Goal: Task Accomplishment & Management: Manage account settings

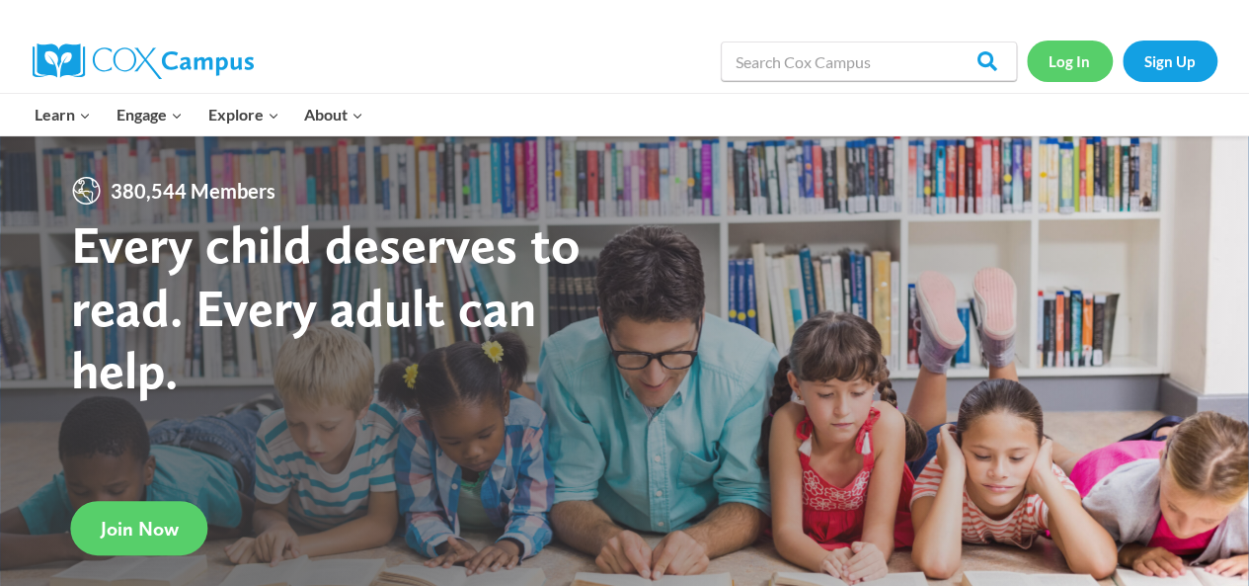
click at [1078, 66] on link "Log In" at bounding box center [1070, 60] width 86 height 40
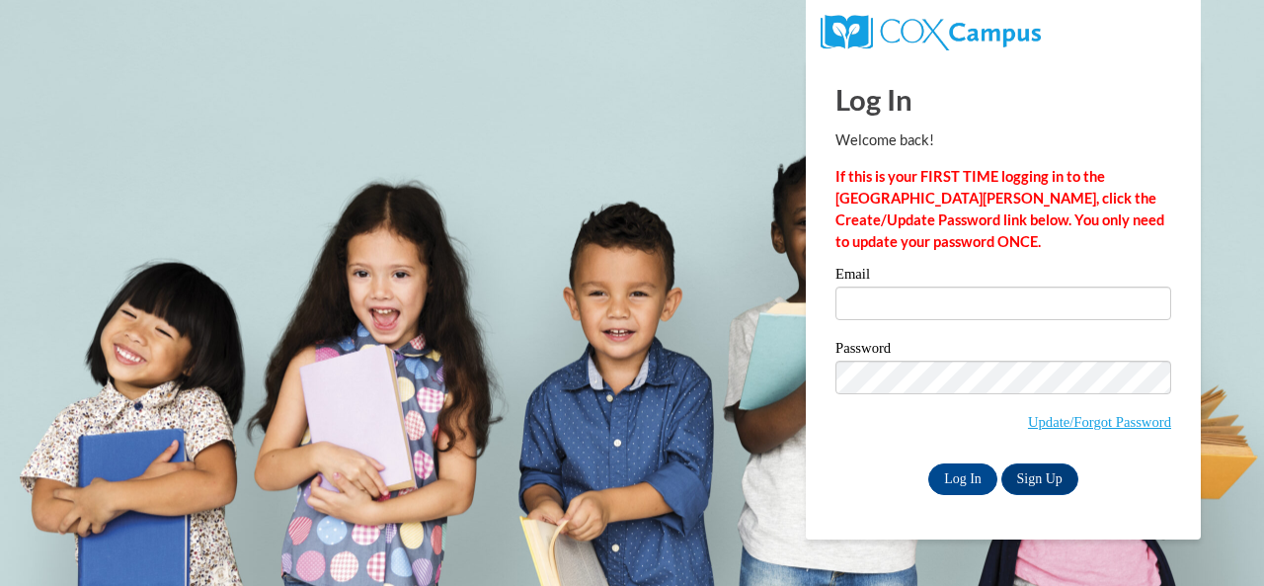
click at [875, 301] on input "Email" at bounding box center [1003, 303] width 336 height 34
type input "e047467@muscogee.k12.ga.us"
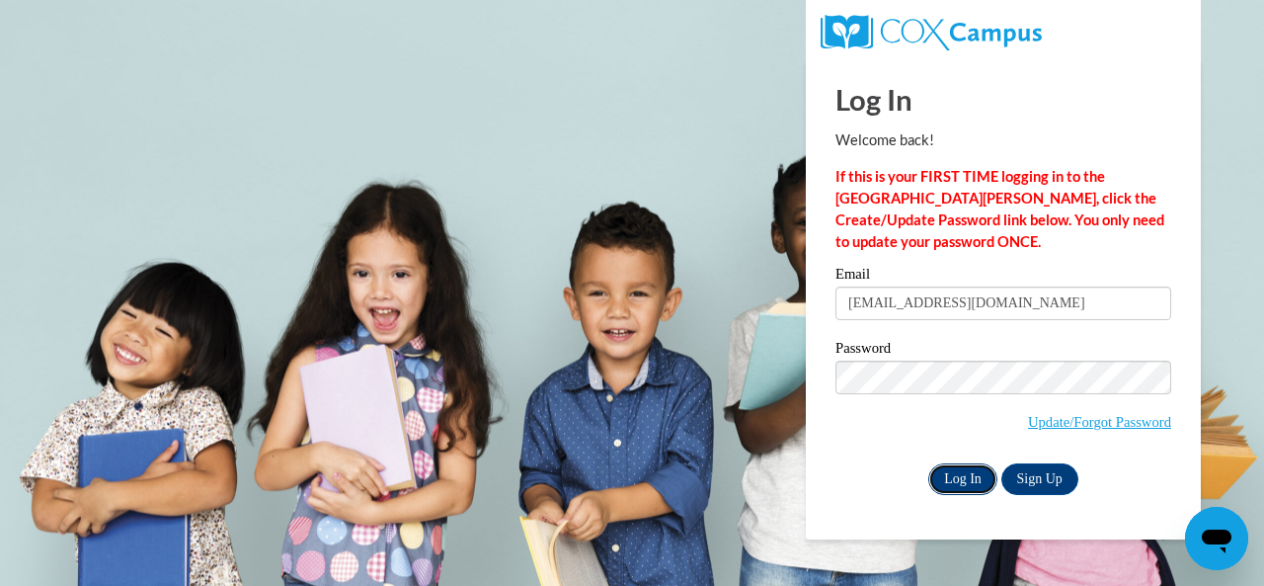
click at [945, 472] on input "Log In" at bounding box center [962, 479] width 69 height 32
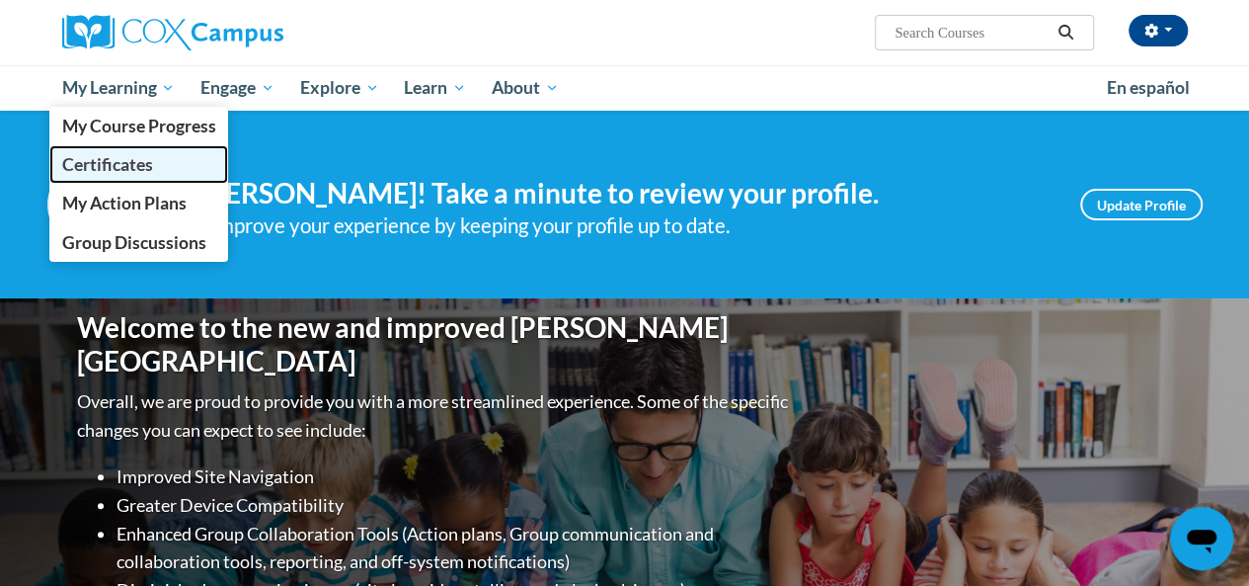
click at [142, 160] on span "Certificates" at bounding box center [106, 164] width 91 height 21
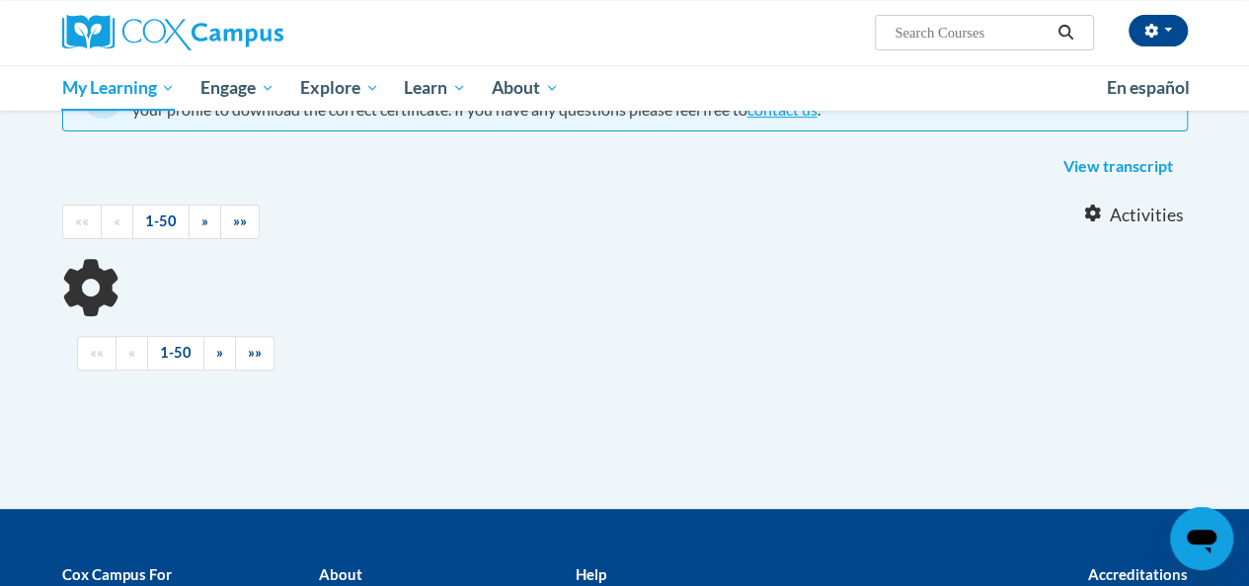
drag, startPoint x: 1262, startPoint y: 190, endPoint x: 1263, endPoint y: 309, distance: 119.5
click at [1248, 309] on html "Allison Jandreau (America/New_York UTC-04:00) My Profile Inbox My Transcripts L…" at bounding box center [624, 64] width 1249 height 586
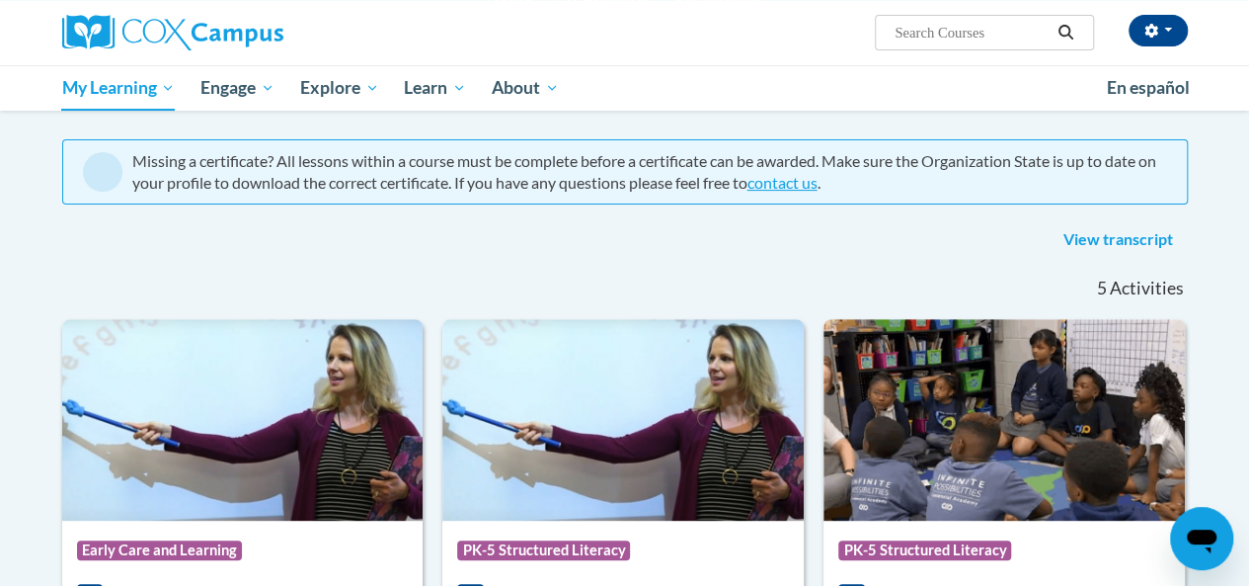
scroll to position [119, 0]
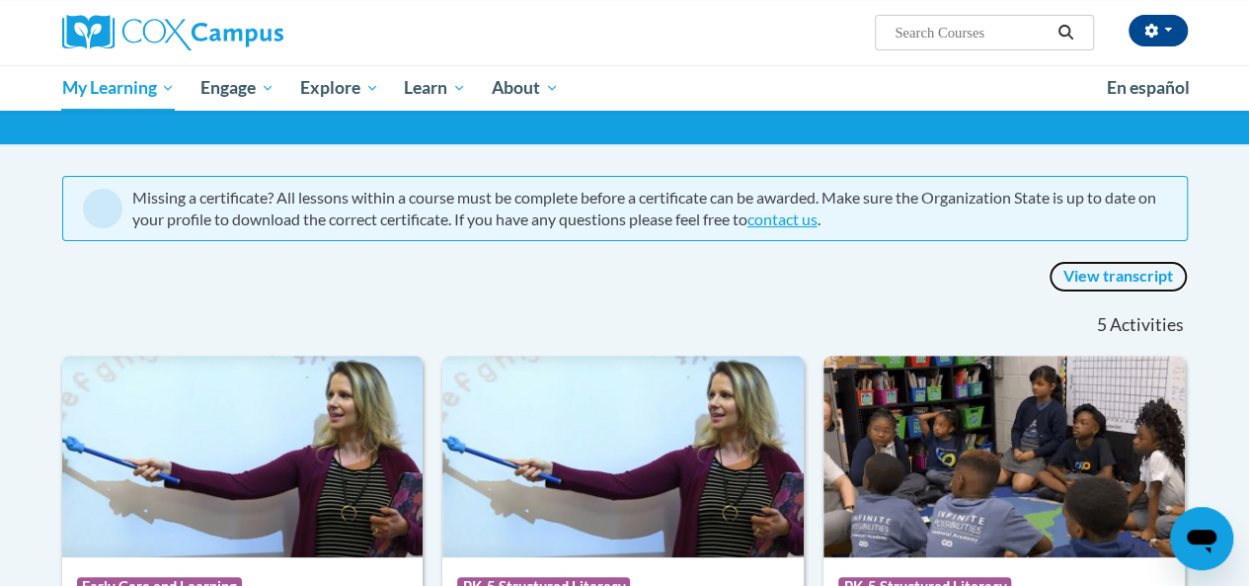
click at [1131, 275] on link "View transcript" at bounding box center [1118, 277] width 139 height 32
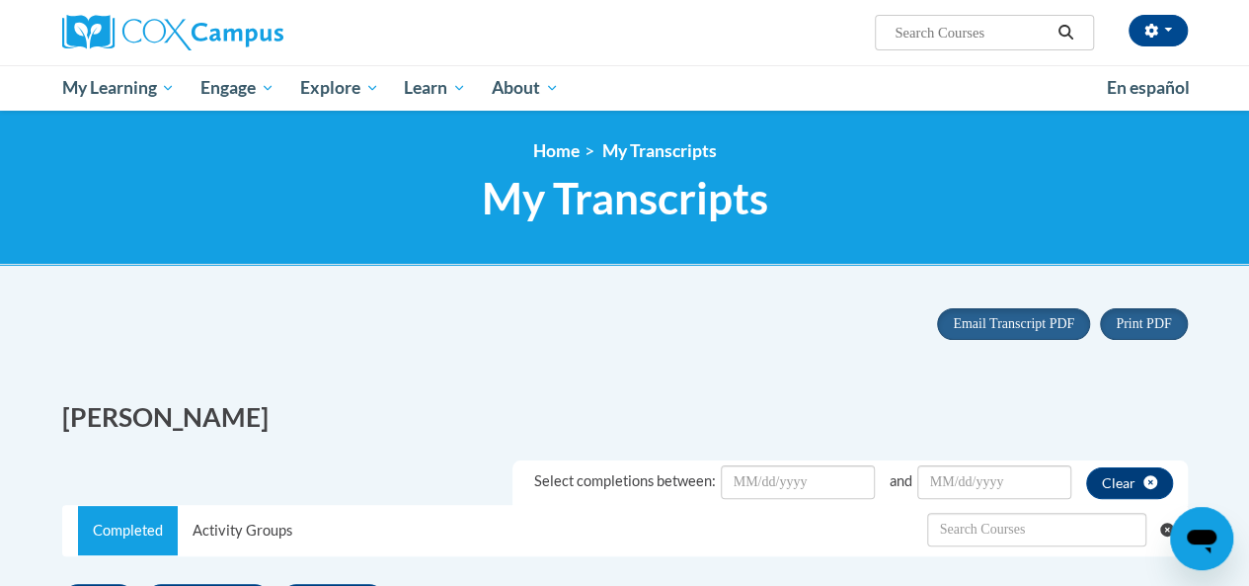
scroll to position [313, 0]
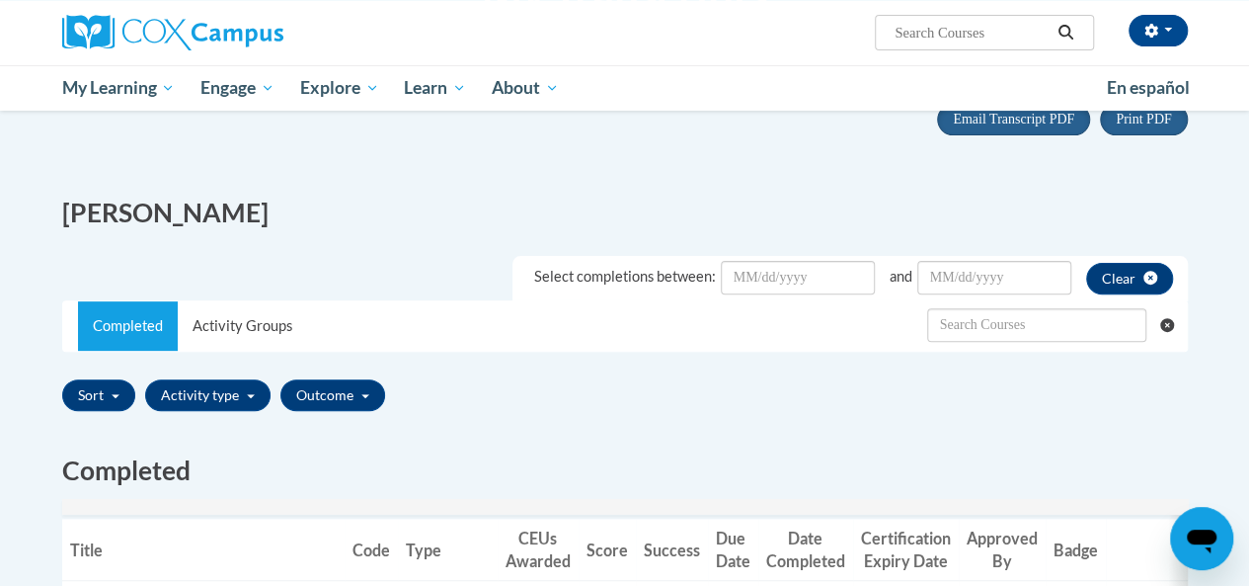
drag, startPoint x: 1257, startPoint y: 116, endPoint x: 1261, endPoint y: 165, distance: 49.5
click at [1248, 165] on html "[PERSON_NAME] ([GEOGRAPHIC_DATA]/New_York UTC-04:00) My Profile Inbox My Transc…" at bounding box center [624, 89] width 1249 height 586
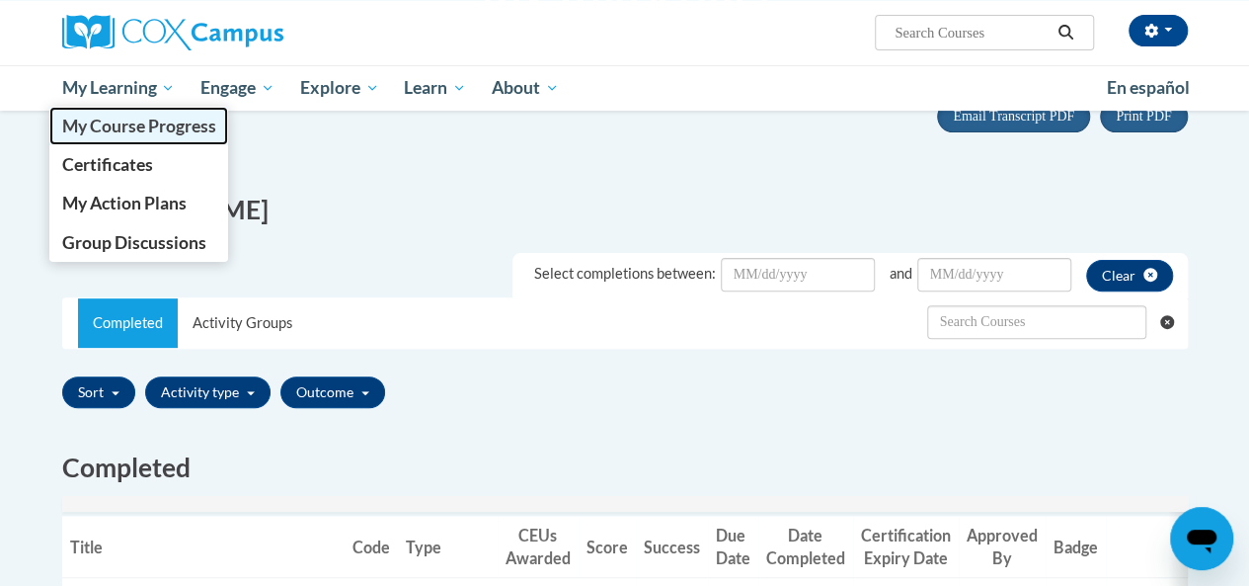
click at [138, 133] on span "My Course Progress" at bounding box center [138, 126] width 154 height 21
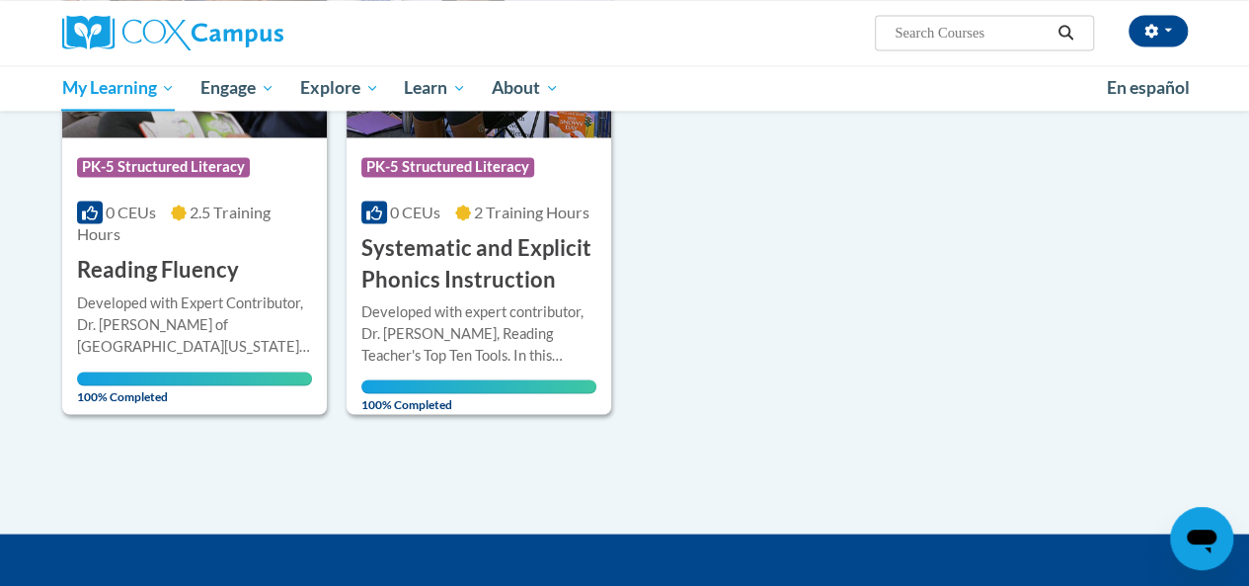
scroll to position [1594, 0]
click at [900, 86] on ul "My Learning My Learning My Course Progress Certificates My Action Plans Group D…" at bounding box center [571, 87] width 1045 height 45
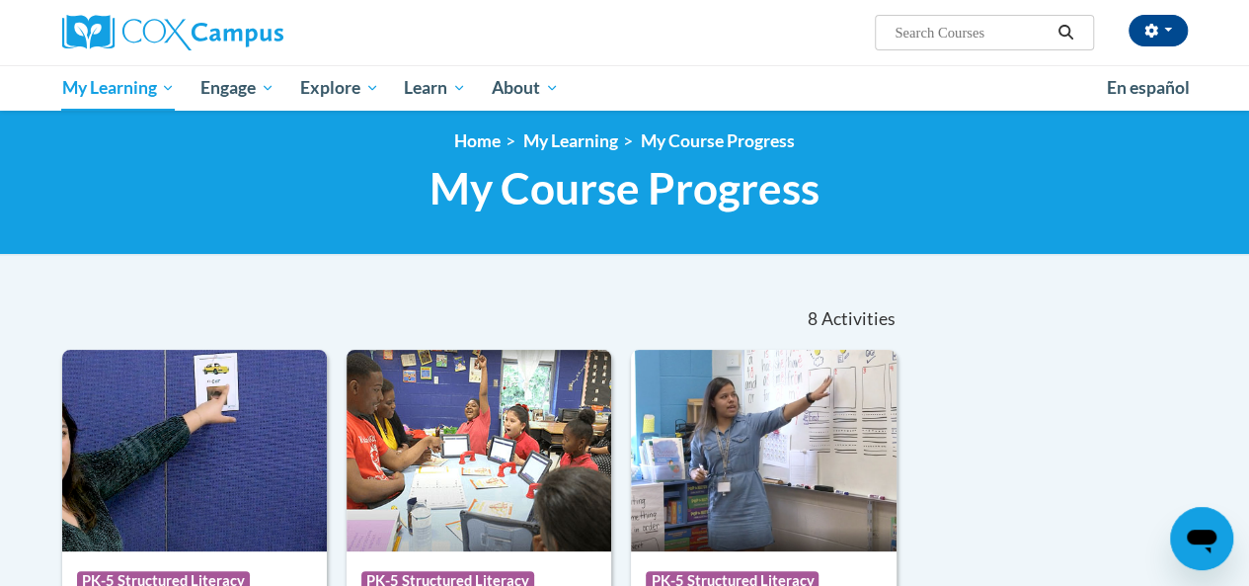
scroll to position [0, 0]
